Goal: Find specific page/section: Find specific page/section

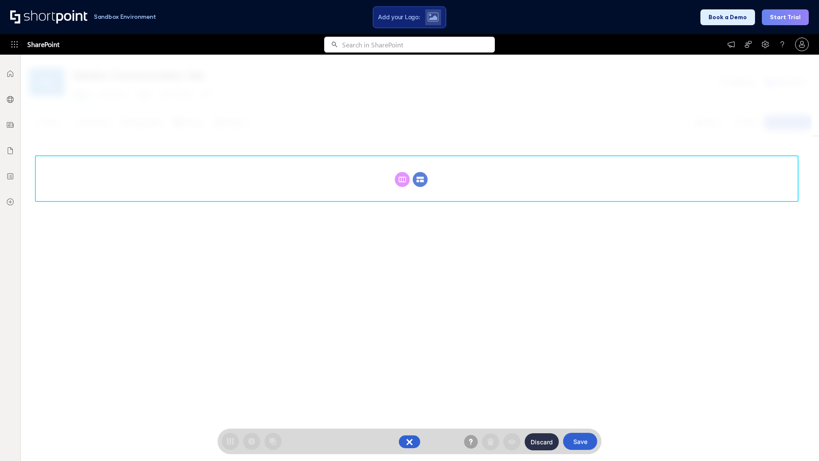
click at [420, 179] on circle at bounding box center [420, 179] width 15 height 15
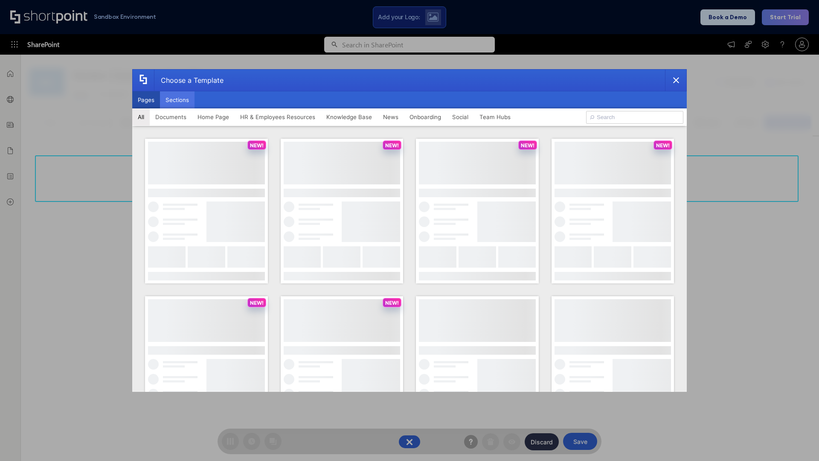
click at [177, 100] on button "Sections" at bounding box center [177, 99] width 35 height 17
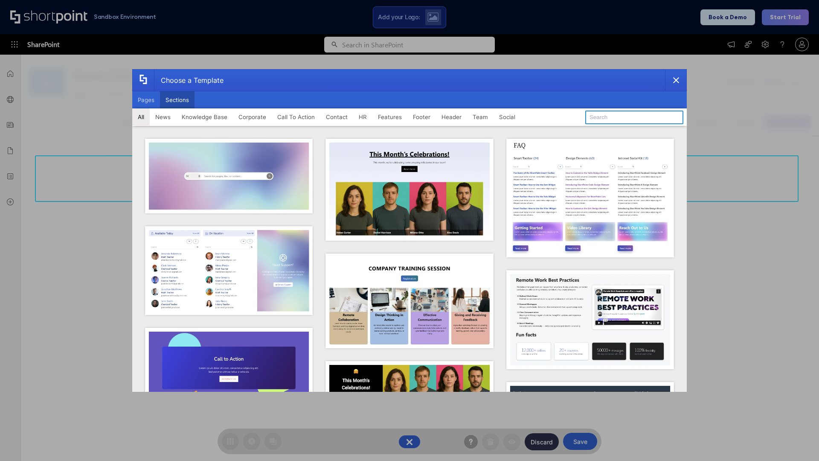
type input "Paralax Cta"
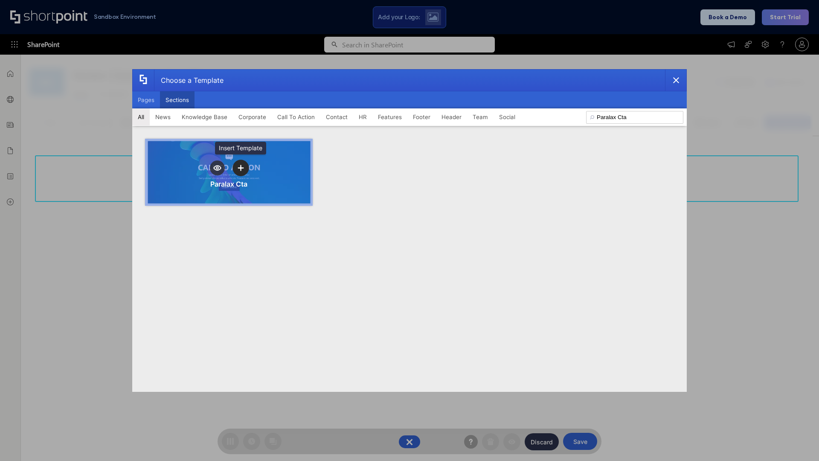
click at [241, 168] on icon "template selector" at bounding box center [241, 168] width 6 height 6
